Goal: Transaction & Acquisition: Purchase product/service

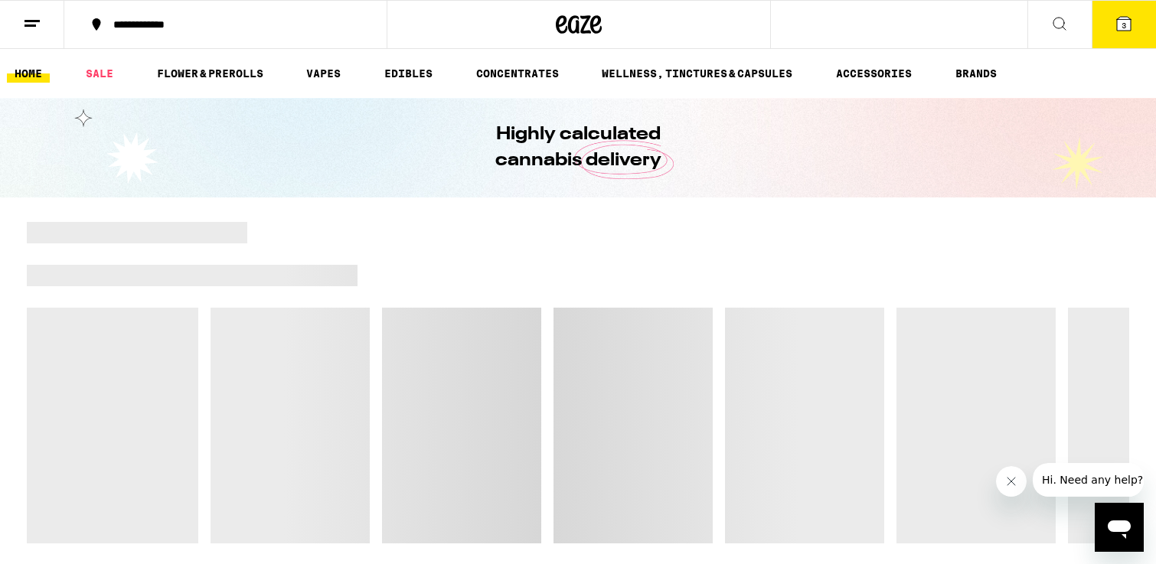
click at [1120, 25] on icon at bounding box center [1123, 24] width 14 height 14
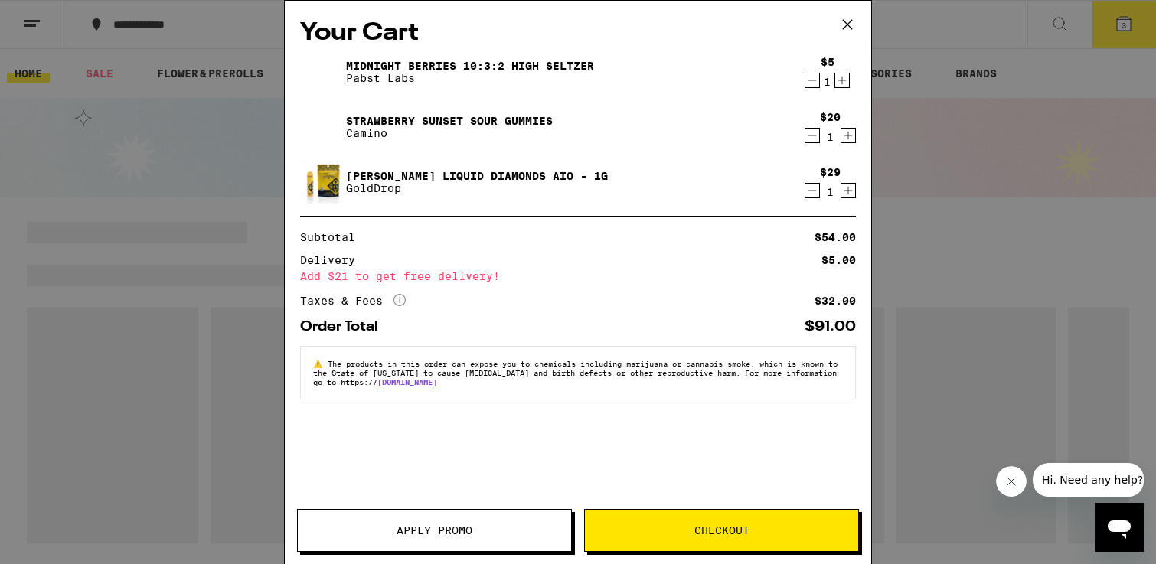
click at [706, 535] on span "Checkout" at bounding box center [721, 530] width 55 height 11
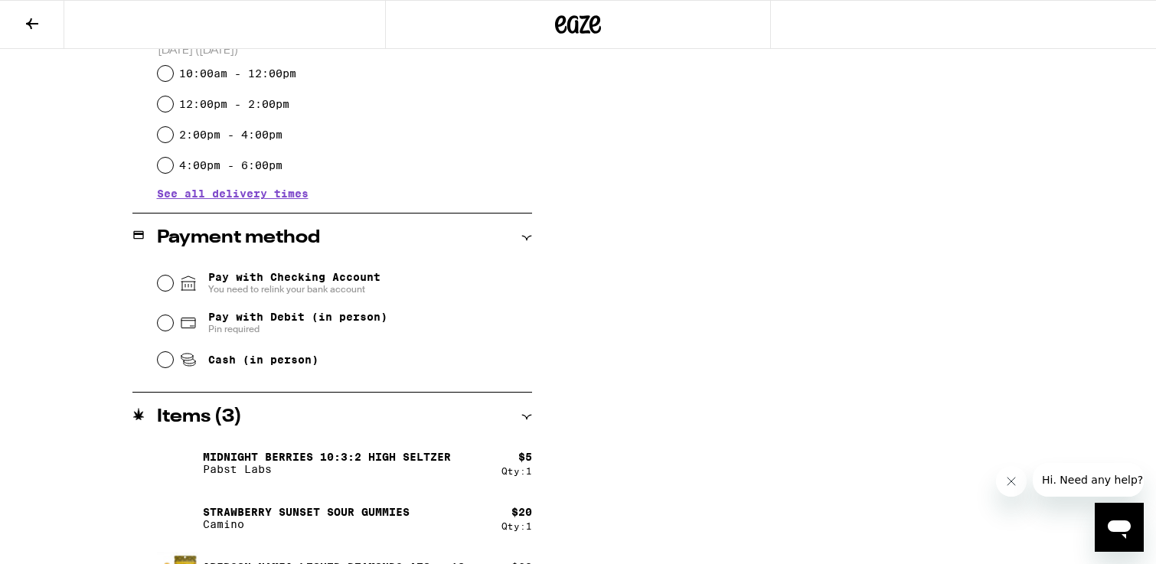
scroll to position [539, 0]
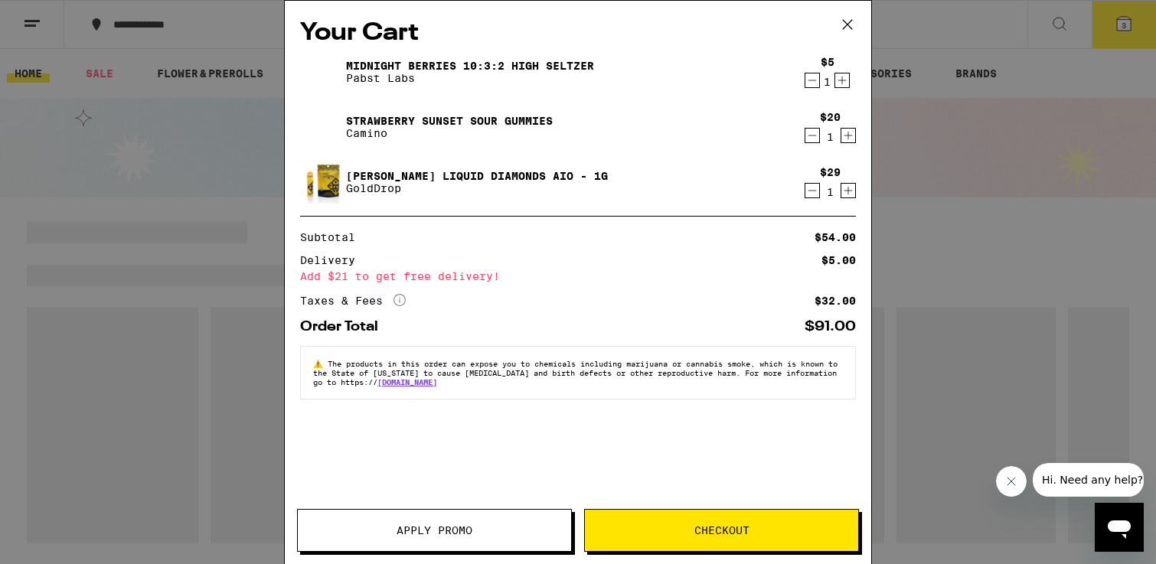
click at [387, 532] on span "Apply Promo" at bounding box center [434, 530] width 273 height 11
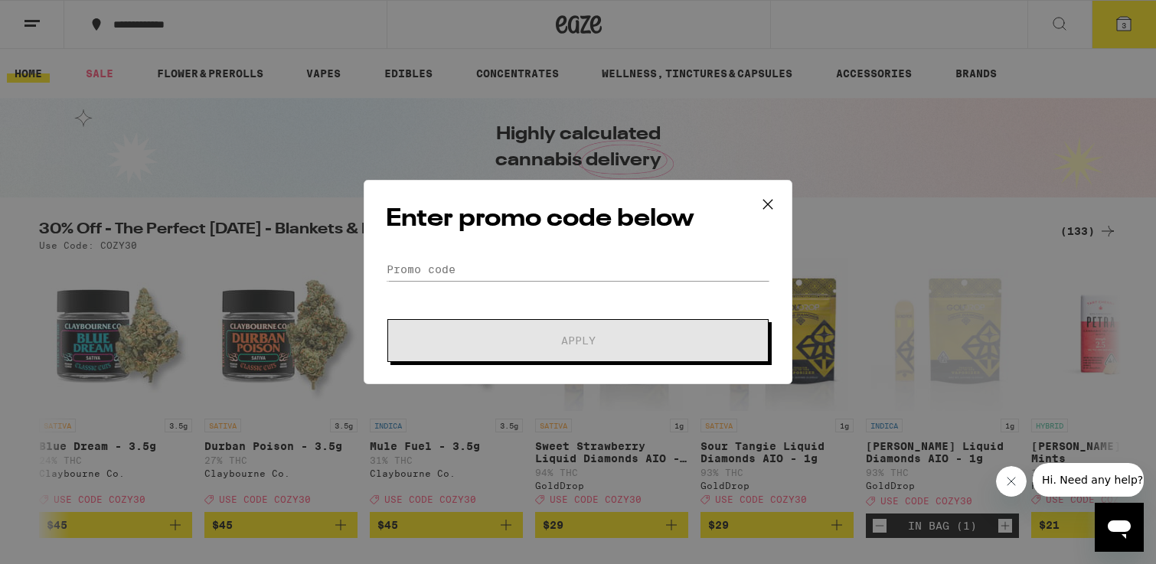
click at [510, 268] on div "Enter promo code below Promo Code Apply" at bounding box center [577, 282] width 429 height 204
click at [484, 265] on input "Promo Code" at bounding box center [578, 269] width 384 height 23
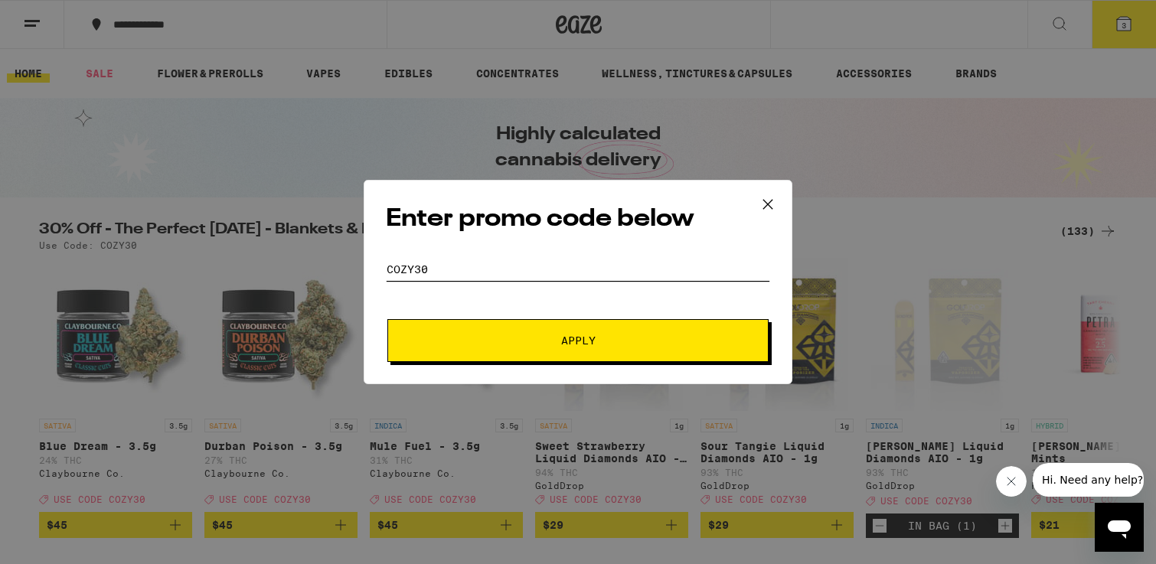
type input "COZY30"
click at [491, 348] on button "Apply" at bounding box center [577, 340] width 381 height 43
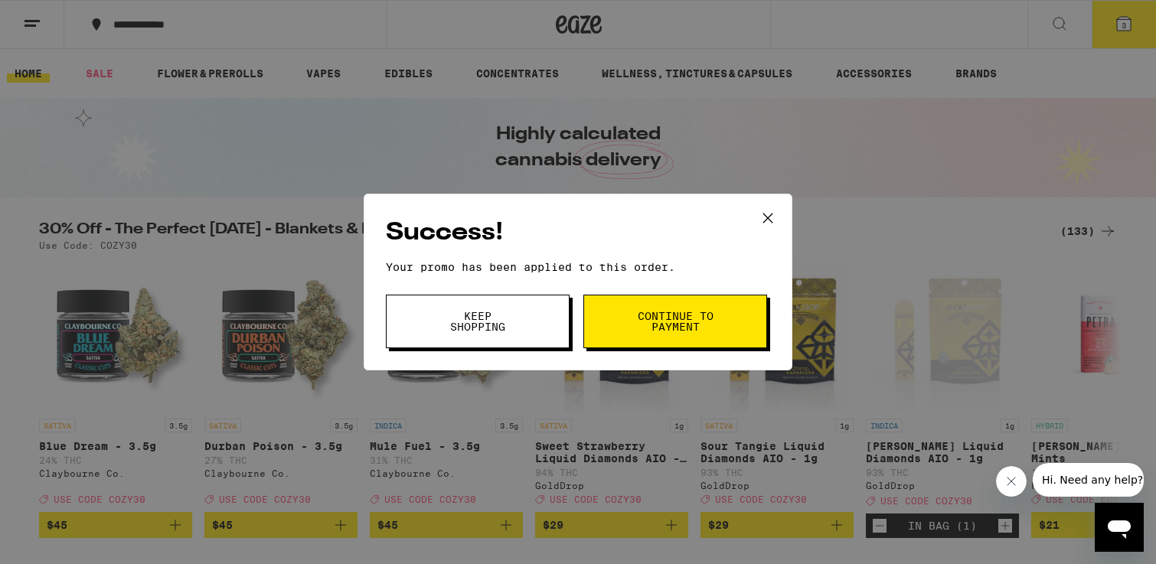
click at [676, 318] on span "Continue to payment" at bounding box center [675, 321] width 78 height 21
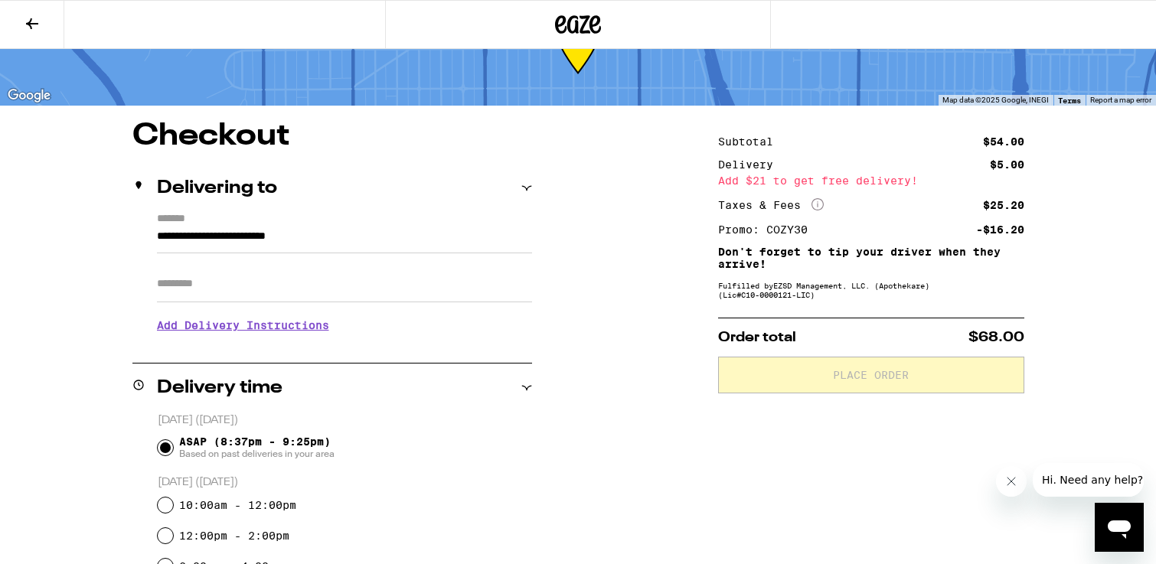
scroll to position [61, 0]
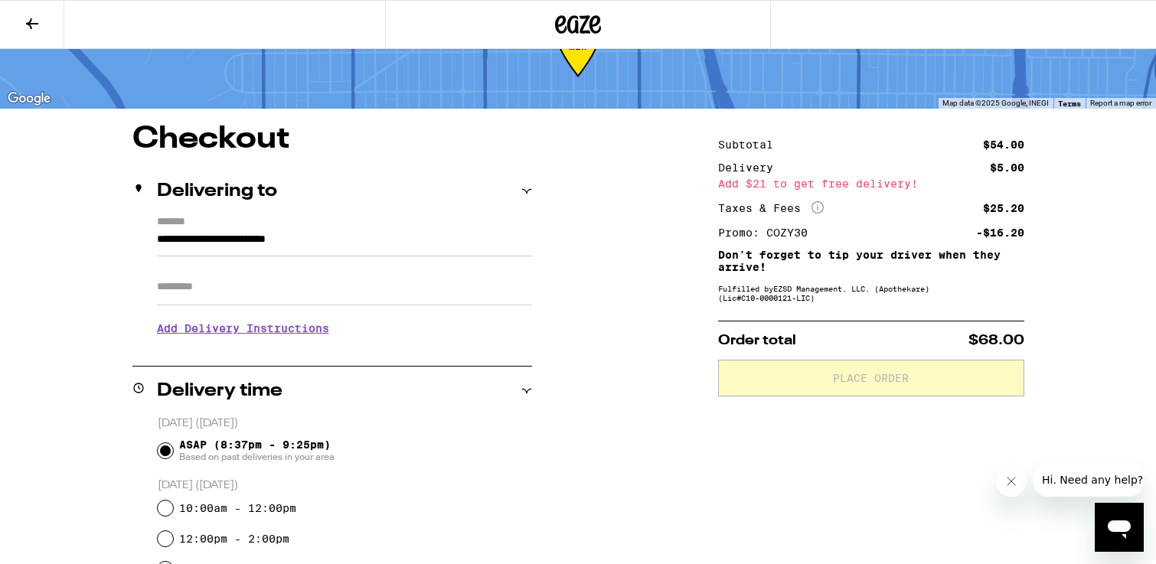
click at [376, 287] on input "Apt/Suite" at bounding box center [344, 287] width 375 height 37
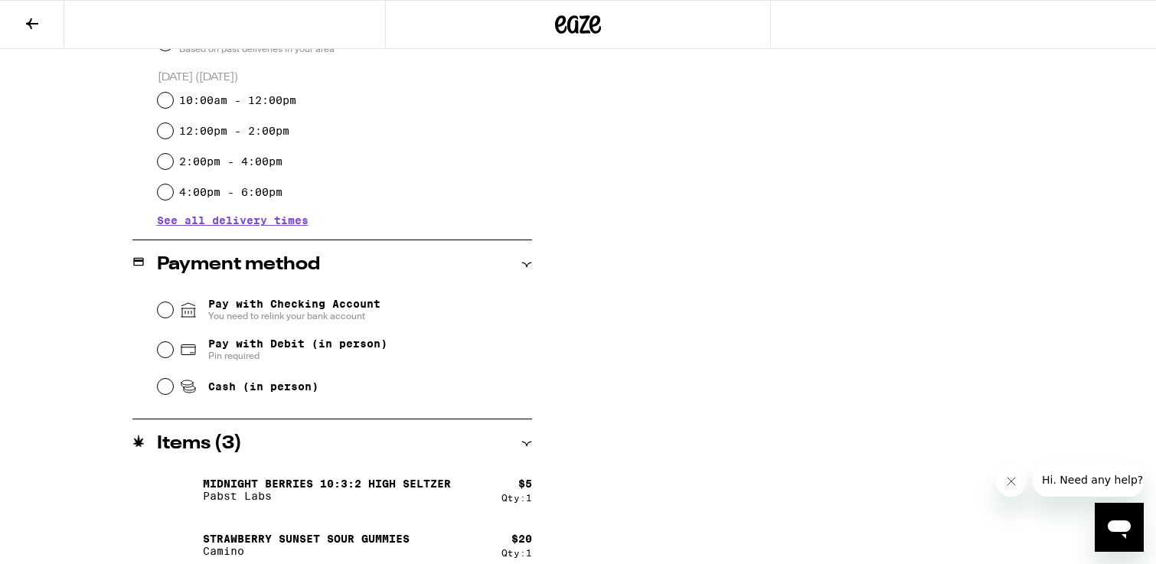
scroll to position [553, 0]
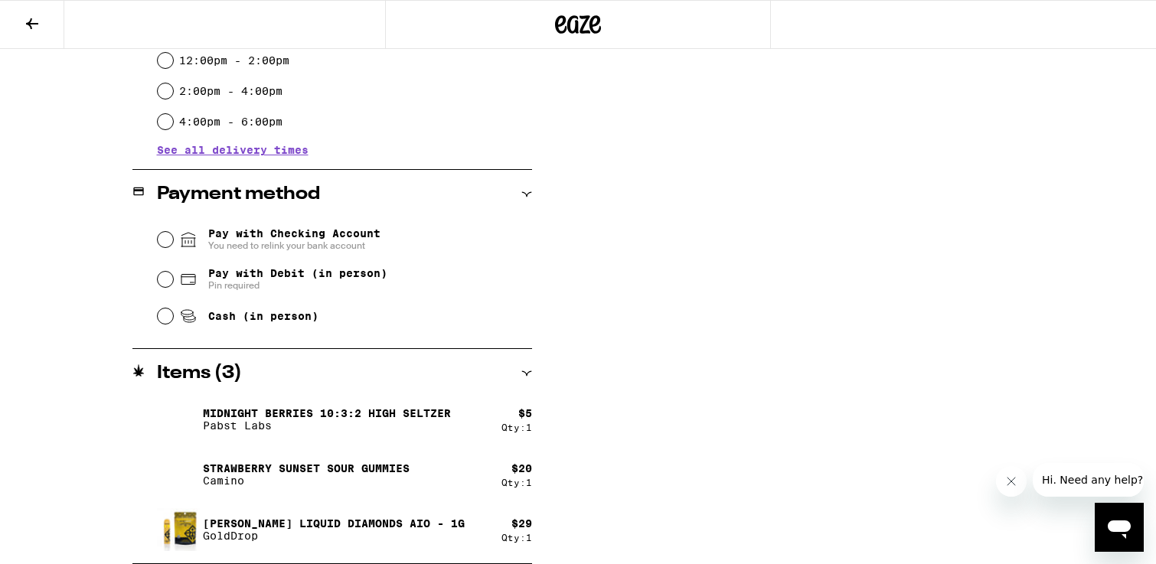
type input "*"
click at [163, 240] on input "Pay with Checking Account You need to relink your bank account" at bounding box center [165, 239] width 15 height 15
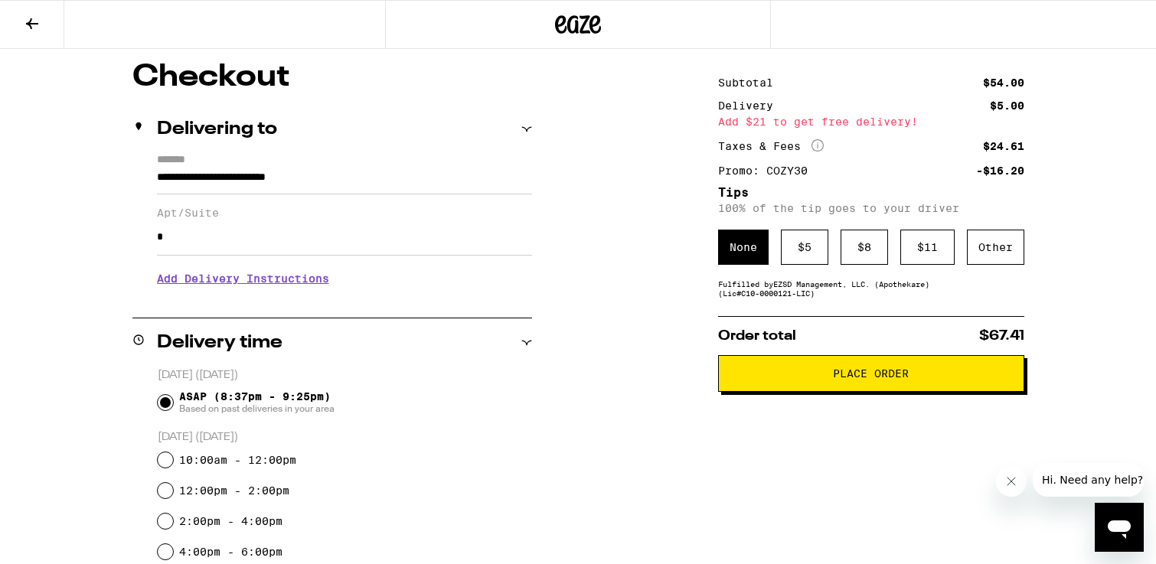
scroll to position [0, 0]
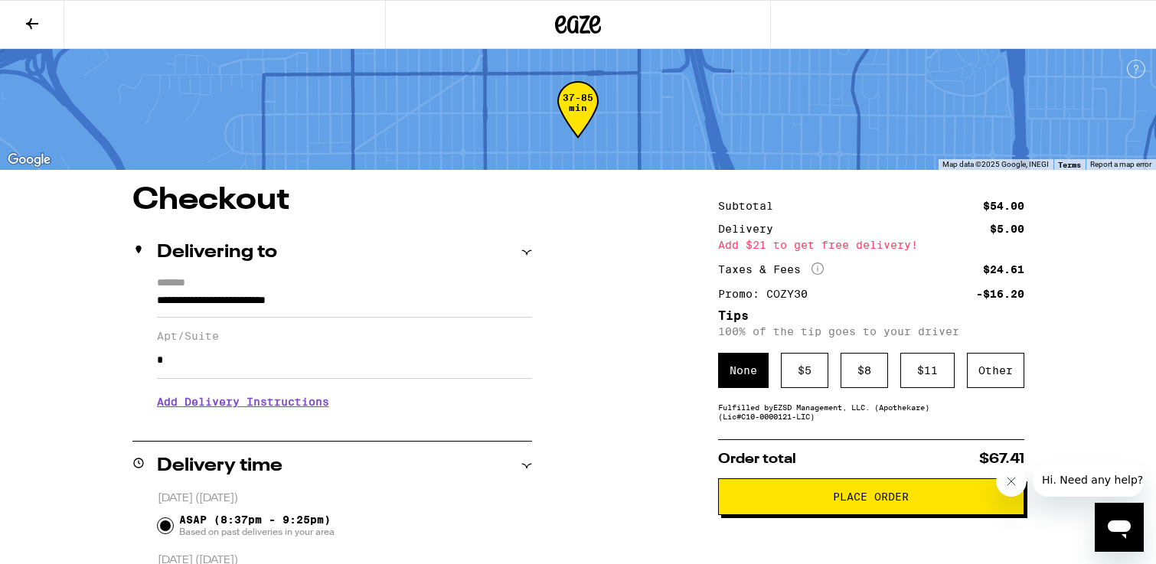
click at [778, 500] on span "Place Order" at bounding box center [871, 496] width 280 height 11
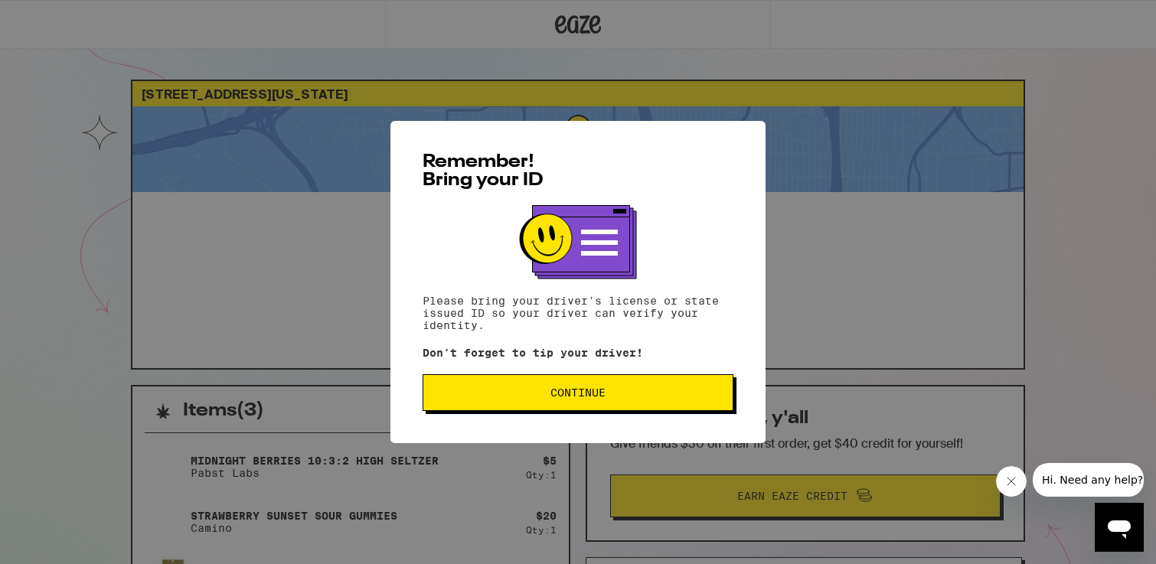
click at [685, 398] on span "Continue" at bounding box center [577, 392] width 285 height 11
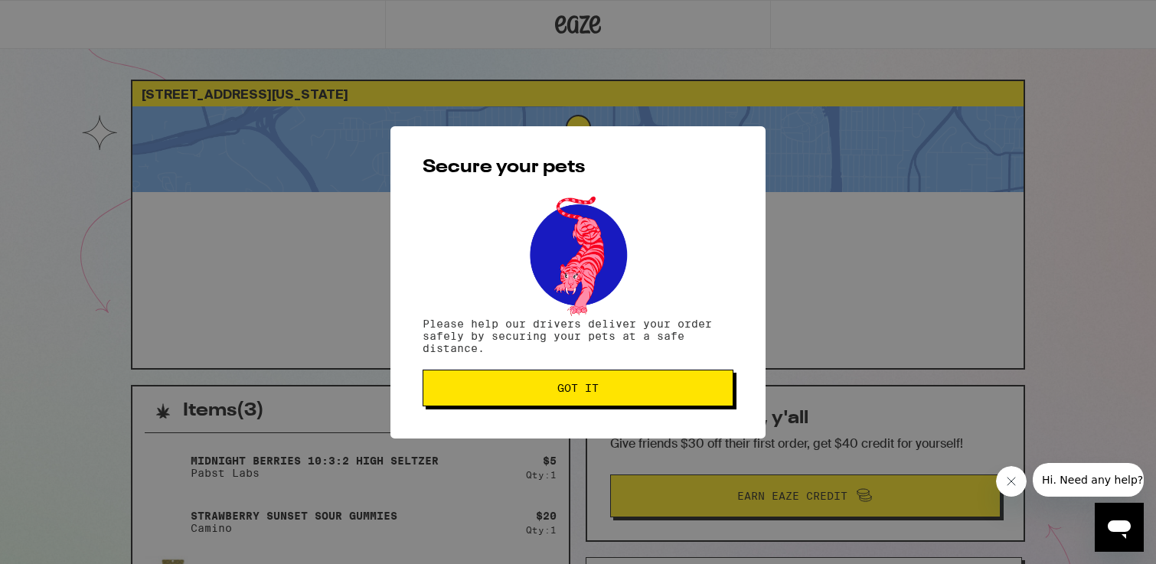
click at [691, 389] on span "Got it" at bounding box center [577, 388] width 285 height 11
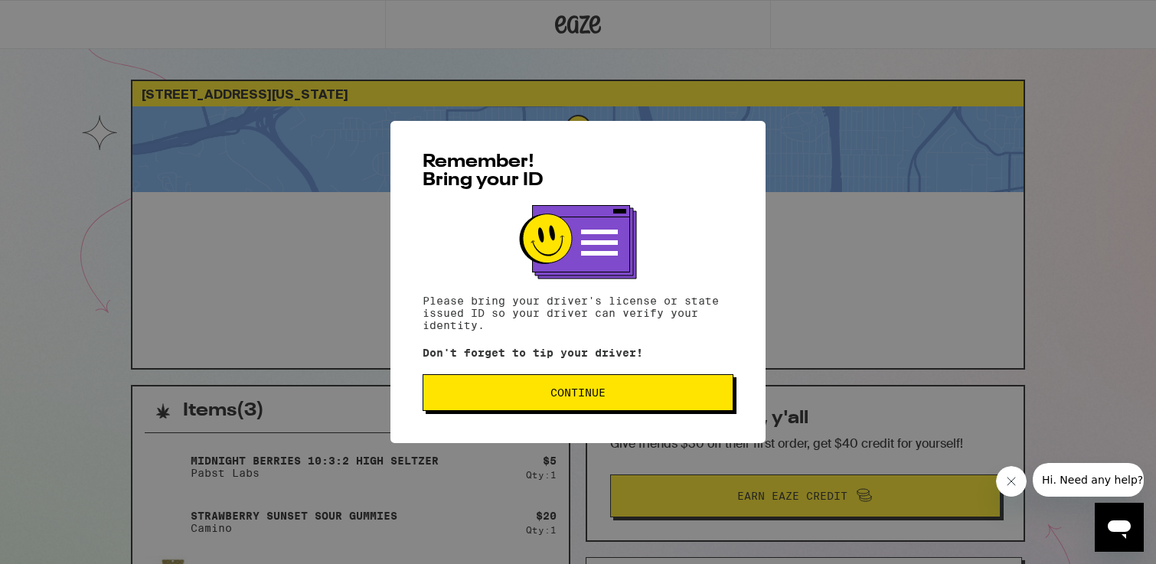
click at [619, 394] on span "Continue" at bounding box center [577, 392] width 285 height 11
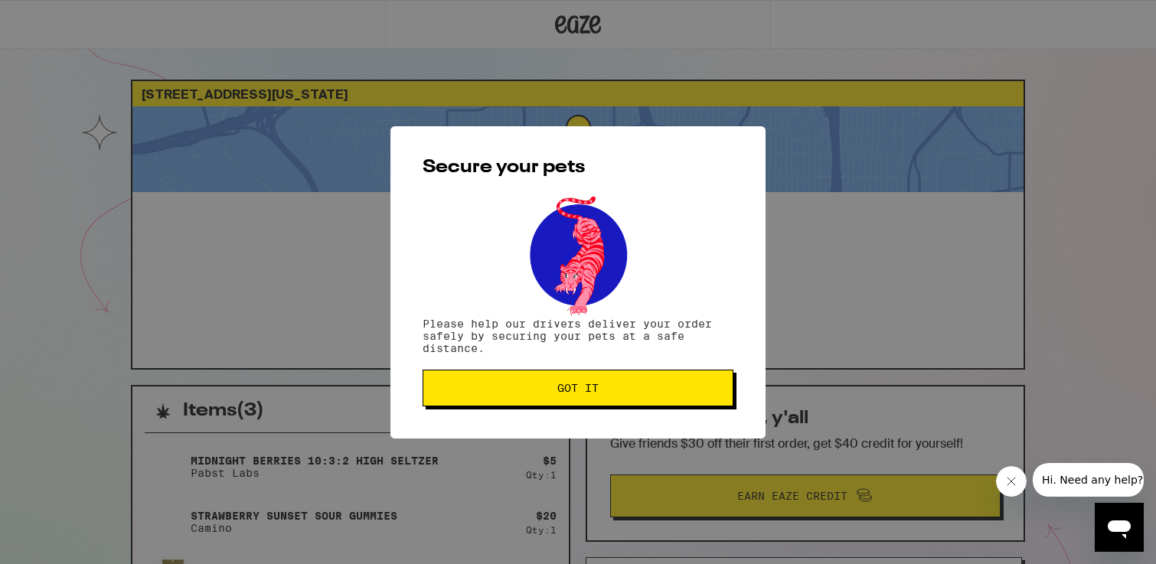
click at [626, 393] on span "Got it" at bounding box center [577, 388] width 285 height 11
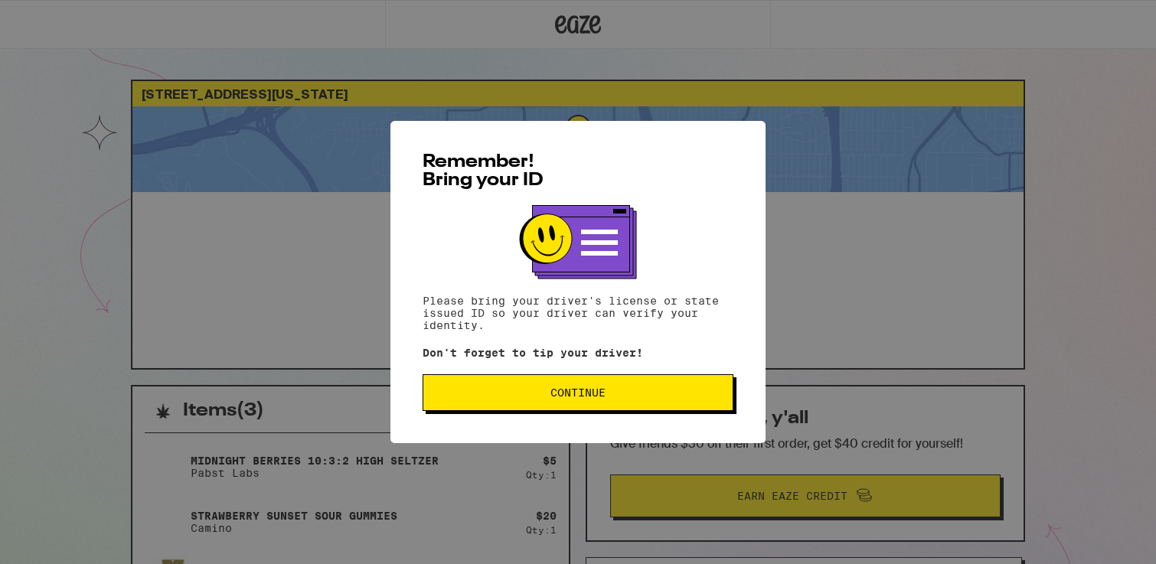
click at [508, 405] on button "Continue" at bounding box center [577, 392] width 311 height 37
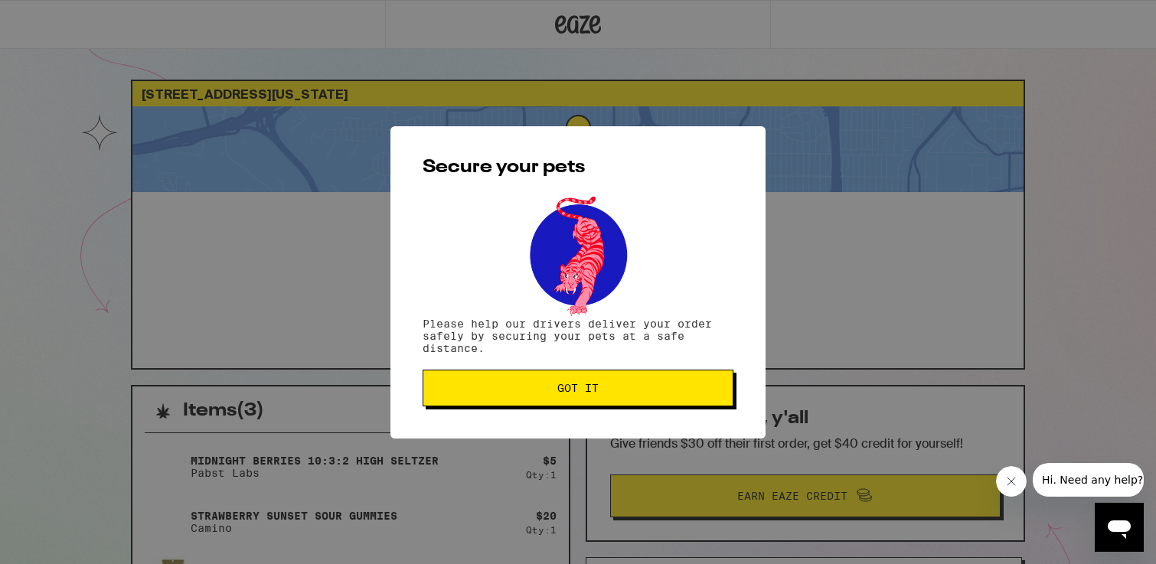
click at [691, 406] on button "Got it" at bounding box center [577, 388] width 311 height 37
